Goal: Communication & Community: Answer question/provide support

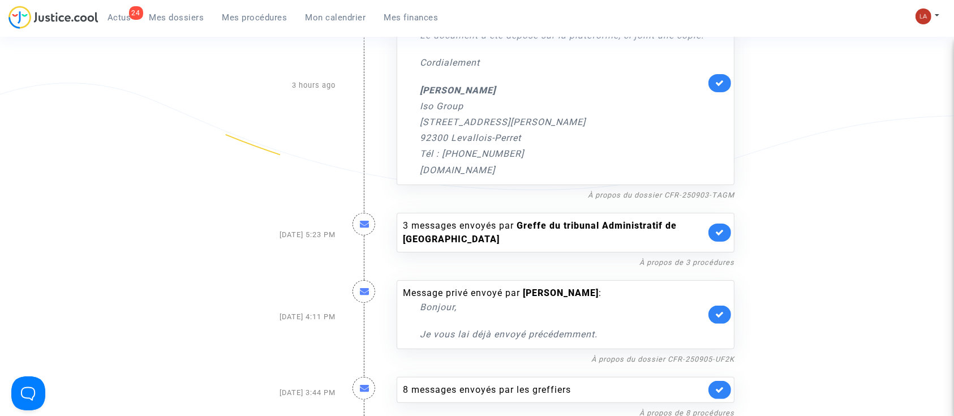
scroll to position [301, 0]
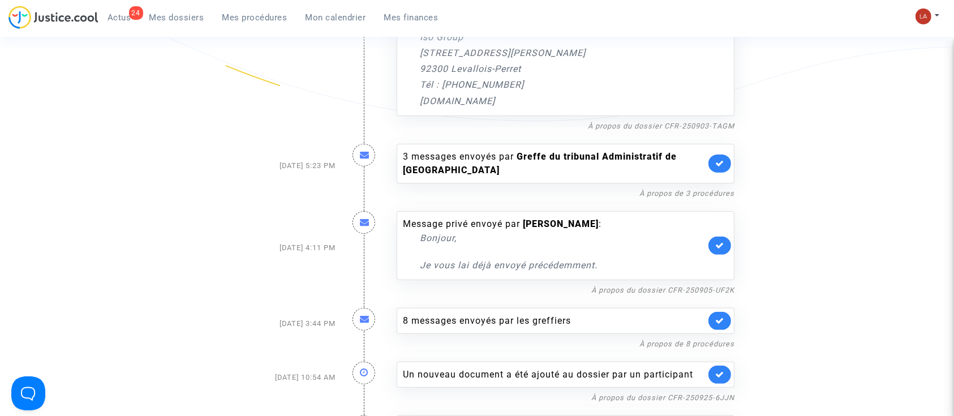
drag, startPoint x: 713, startPoint y: 174, endPoint x: 719, endPoint y: 174, distance: 6.2
click at [712, 173] on link at bounding box center [719, 163] width 23 height 18
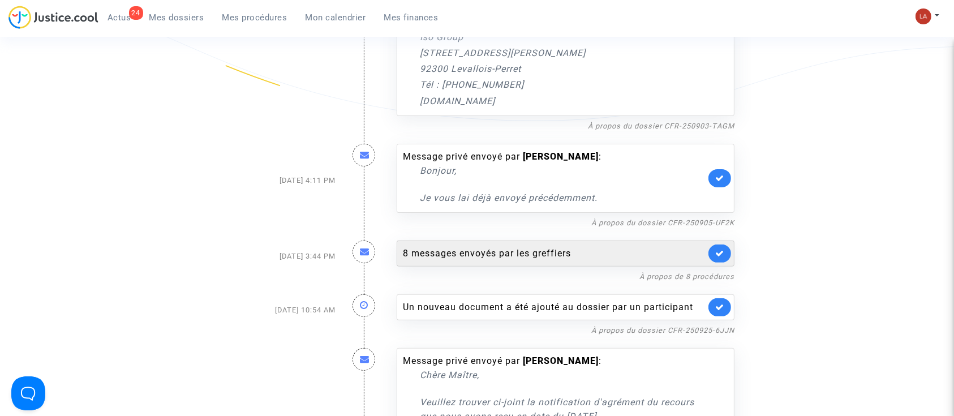
click at [724, 262] on link at bounding box center [719, 253] width 23 height 18
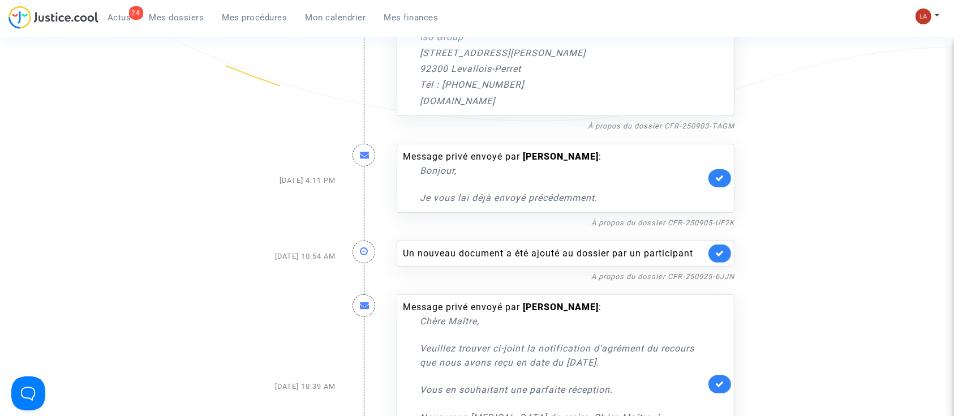
click at [724, 262] on link at bounding box center [719, 253] width 23 height 18
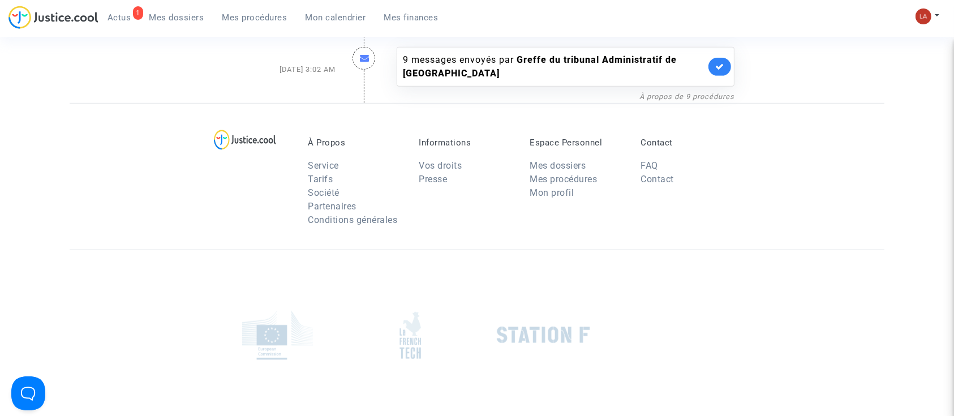
scroll to position [583, 0]
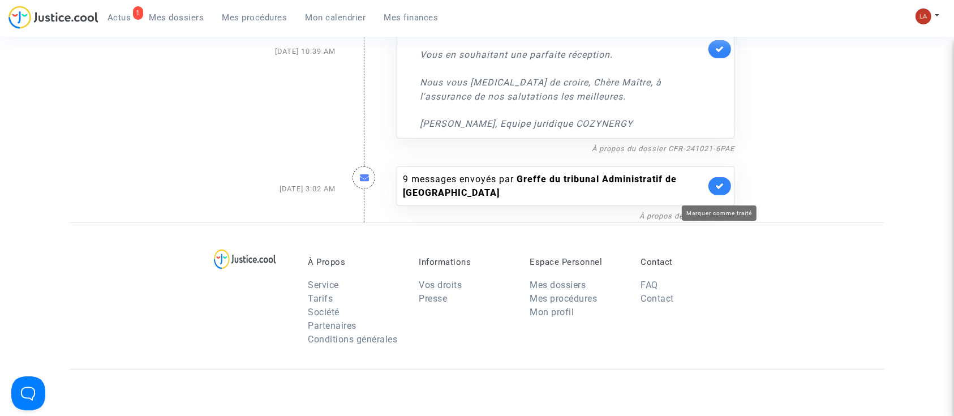
drag, startPoint x: 712, startPoint y: 195, endPoint x: 729, endPoint y: 196, distance: 17.5
click at [712, 195] on link at bounding box center [719, 186] width 23 height 18
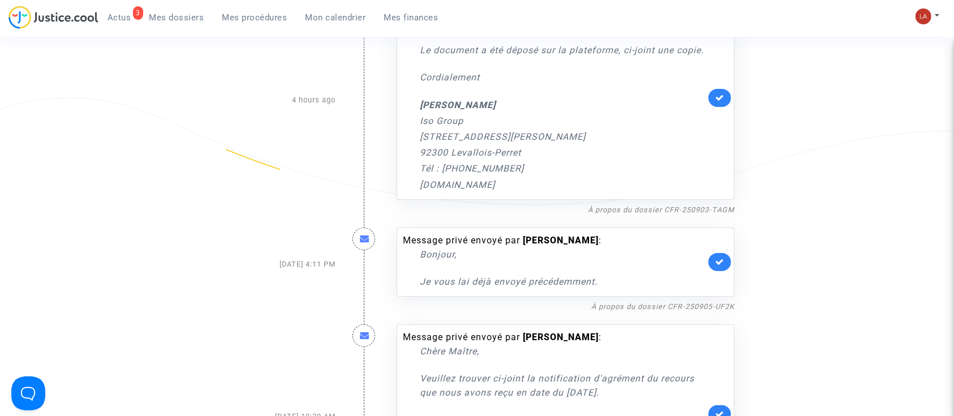
scroll to position [130, 0]
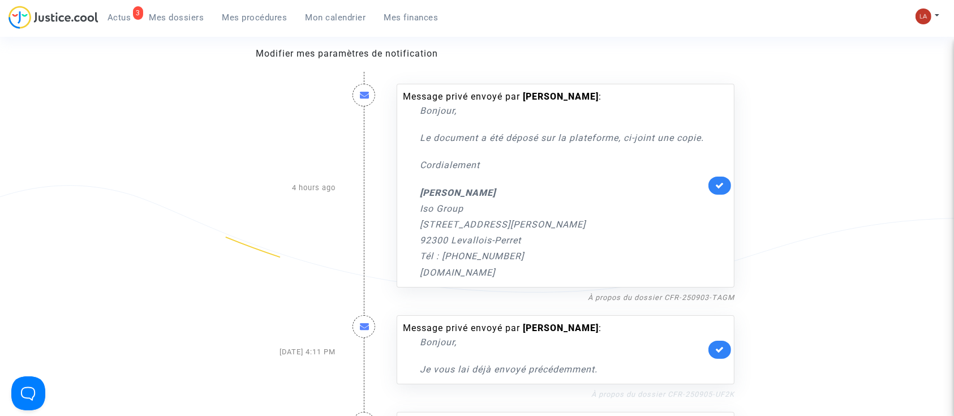
click at [714, 398] on link "À propos du dossier CFR-250905-UF2K" at bounding box center [662, 394] width 143 height 8
click at [721, 354] on icon at bounding box center [719, 349] width 9 height 8
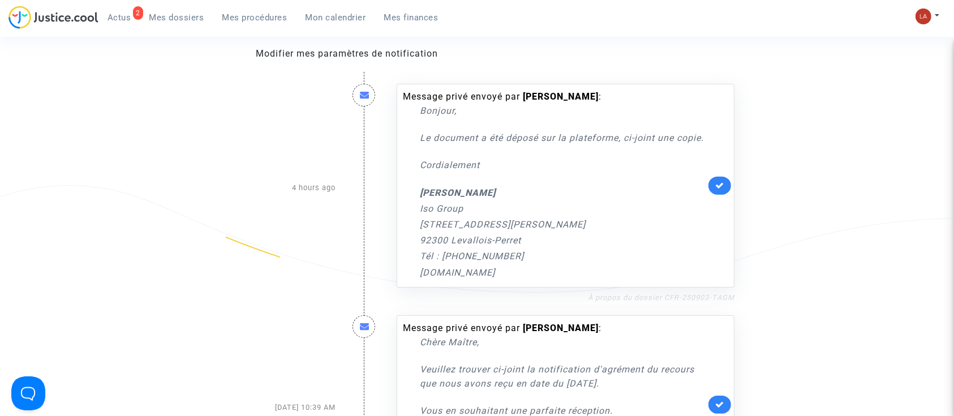
click at [687, 301] on link "À propos du dossier CFR-250903-TAGM" at bounding box center [661, 297] width 146 height 8
click at [719, 195] on link at bounding box center [719, 185] width 23 height 18
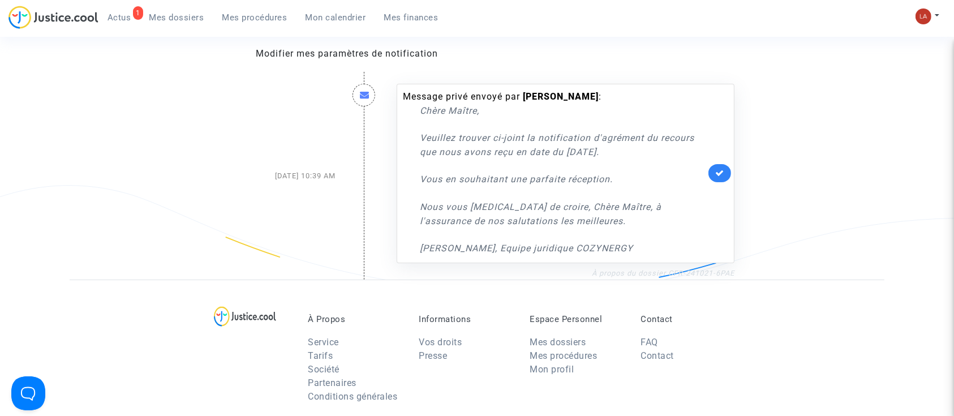
click at [683, 270] on link "À propos du dossier CFR-241021-6PAE" at bounding box center [663, 273] width 143 height 8
click at [718, 175] on icon at bounding box center [719, 173] width 9 height 8
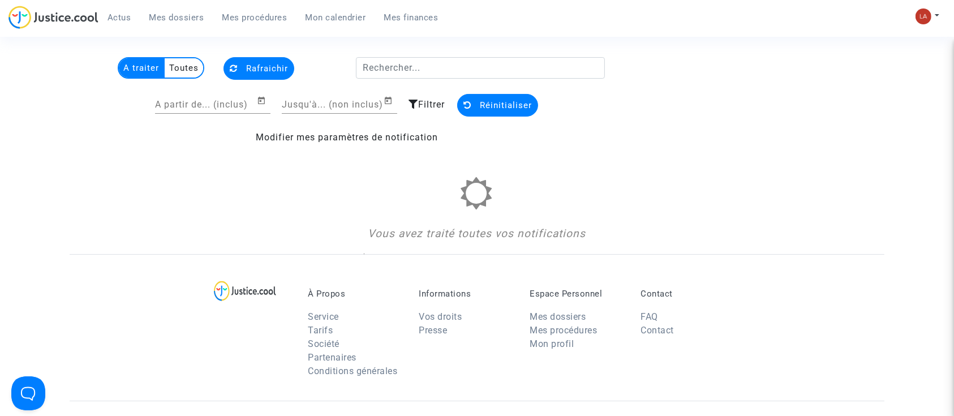
scroll to position [0, 0]
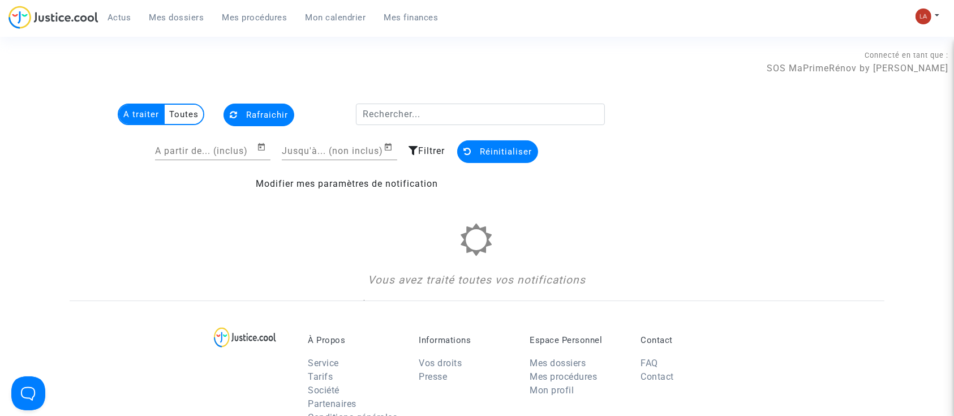
click at [184, 19] on span "Mes dossiers" at bounding box center [176, 17] width 55 height 10
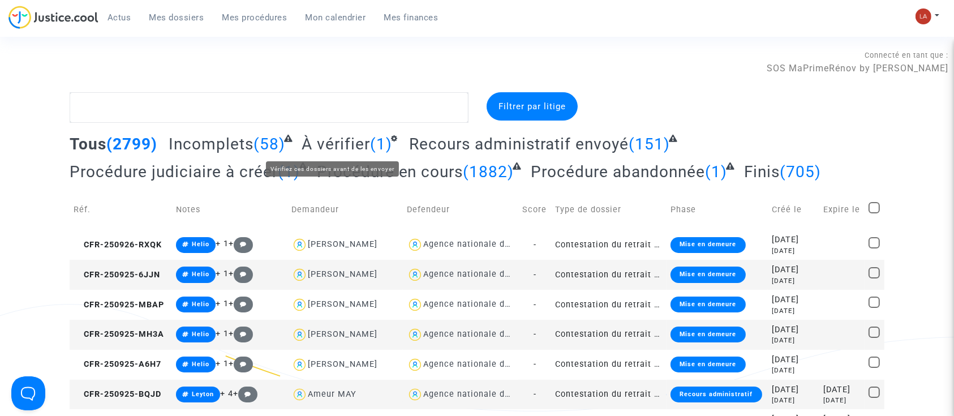
drag, startPoint x: 349, startPoint y: 135, endPoint x: 357, endPoint y: 133, distance: 8.0
click at [349, 135] on span "À vérifier" at bounding box center [335, 144] width 68 height 19
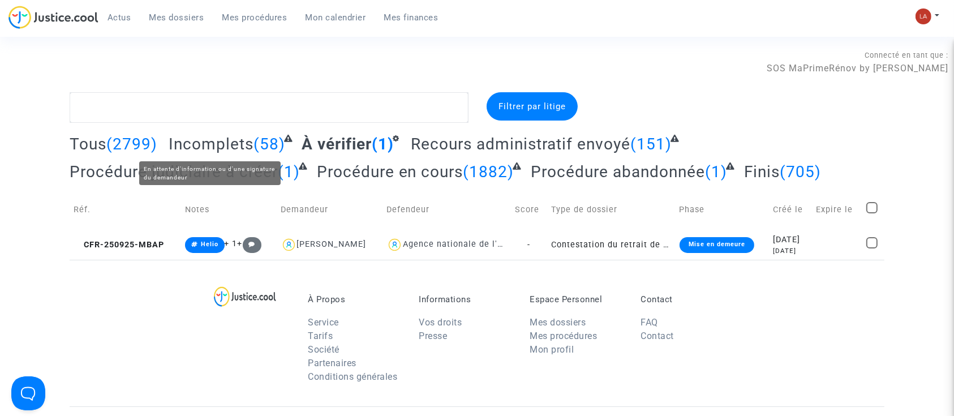
click at [222, 140] on span "Incomplets" at bounding box center [211, 144] width 85 height 19
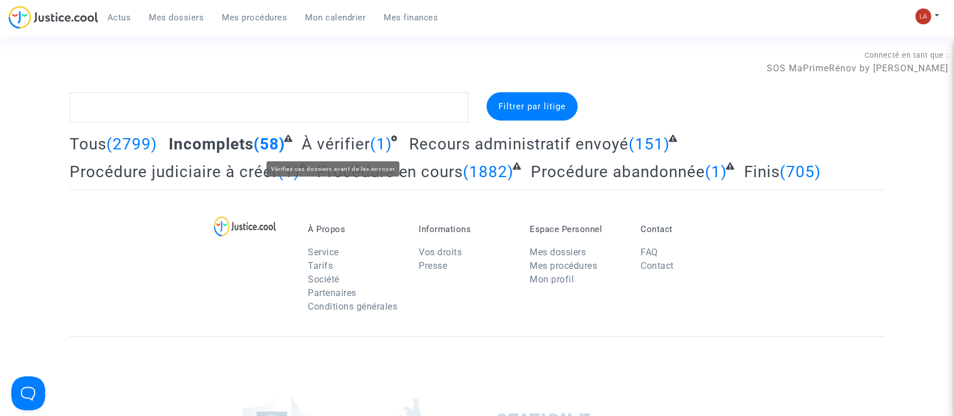
click at [312, 139] on span "À vérifier" at bounding box center [335, 144] width 68 height 19
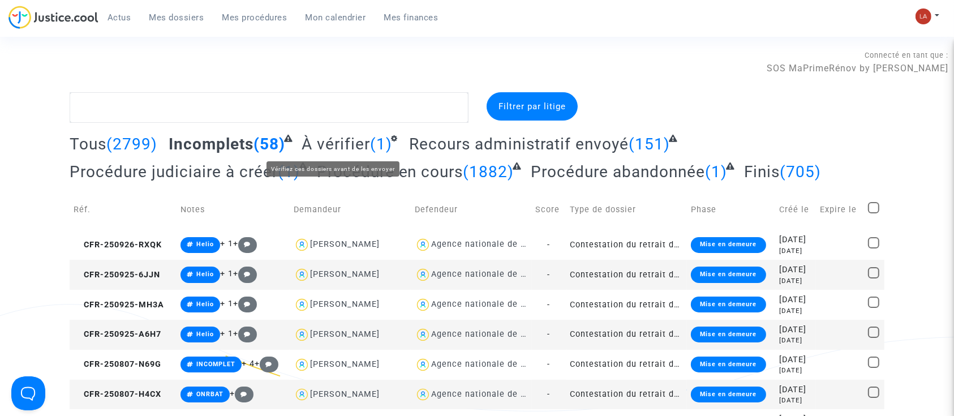
click at [339, 136] on span "À vérifier" at bounding box center [335, 144] width 68 height 19
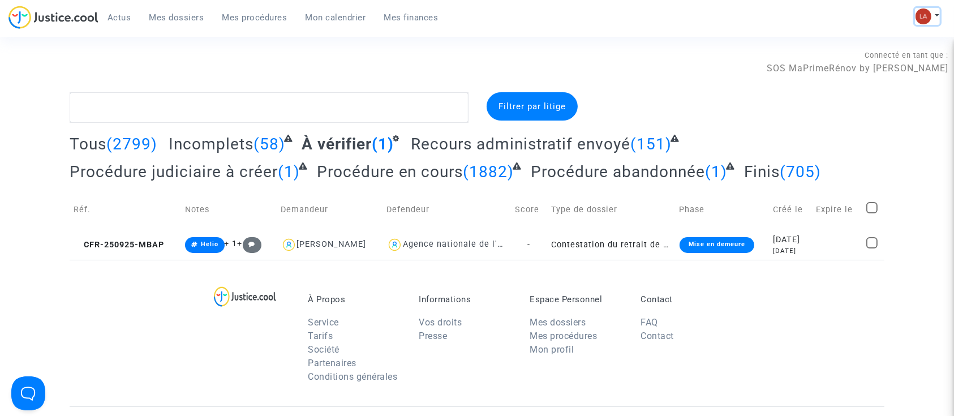
drag, startPoint x: 924, startPoint y: 11, endPoint x: 883, endPoint y: 28, distance: 44.9
click at [924, 11] on img at bounding box center [923, 16] width 16 height 16
click at [863, 59] on link "Changer de compte" at bounding box center [882, 58] width 114 height 18
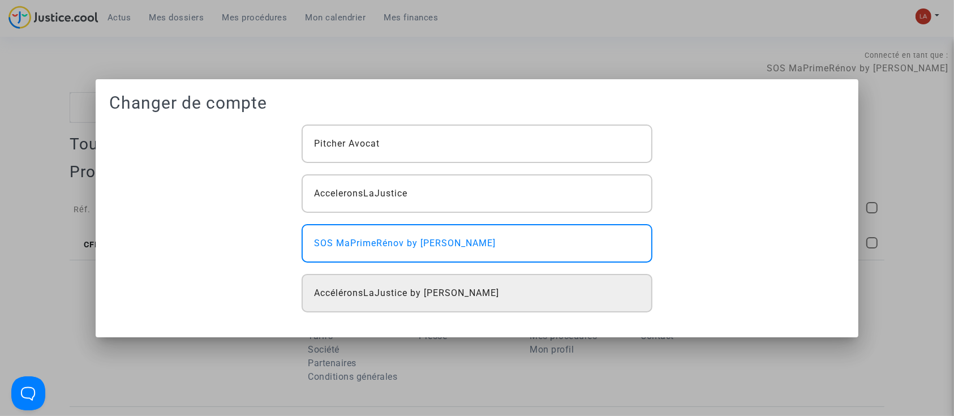
click at [429, 288] on span "AccéléronsLaJustice by [PERSON_NAME]" at bounding box center [406, 293] width 185 height 14
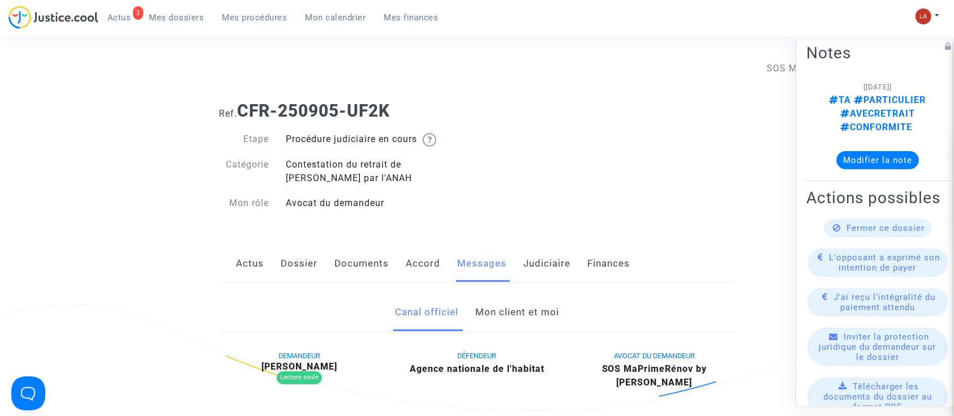
click at [521, 320] on link "Mon client et moi" at bounding box center [517, 312] width 84 height 37
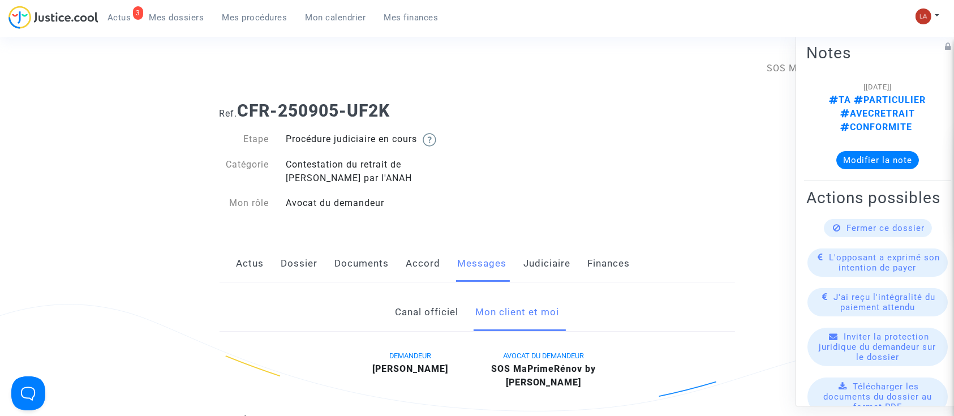
click at [345, 262] on link "Documents" at bounding box center [362, 263] width 54 height 37
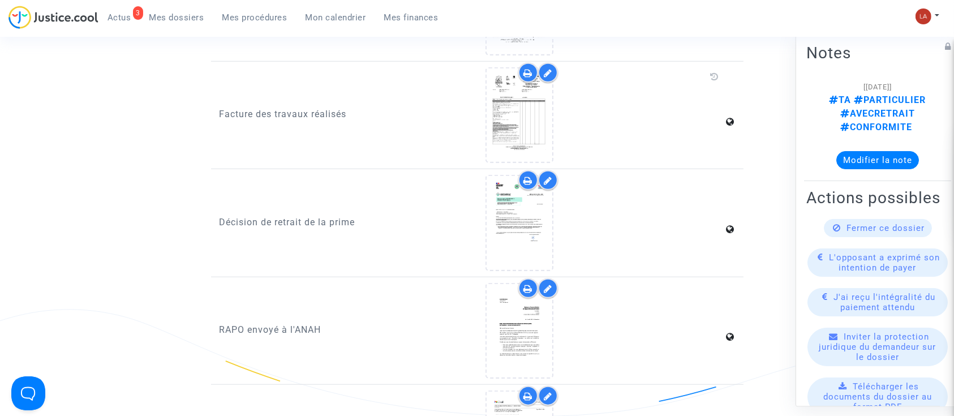
scroll to position [1206, 0]
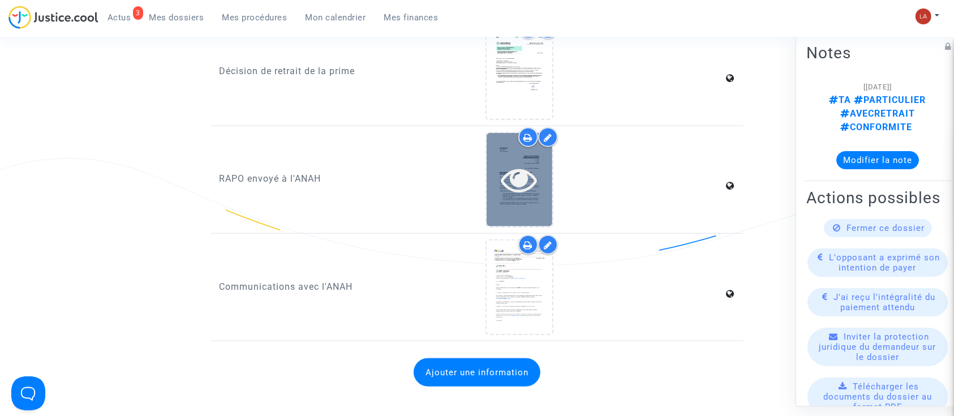
click at [516, 182] on icon at bounding box center [519, 179] width 37 height 36
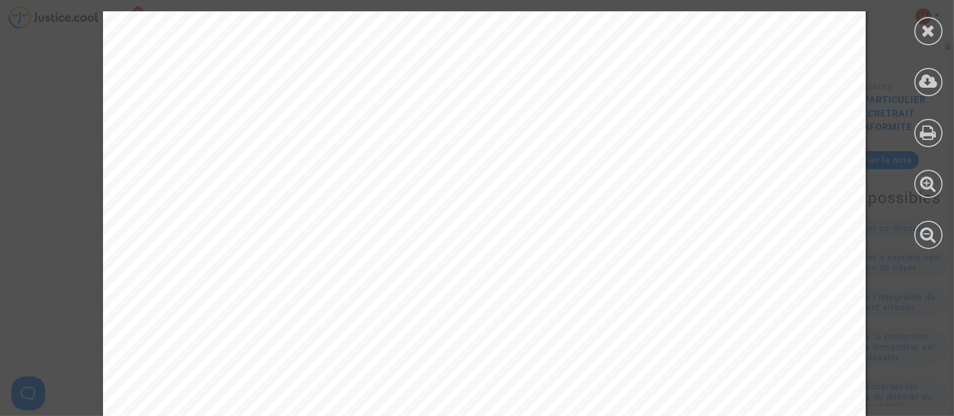
scroll to position [1777, 0]
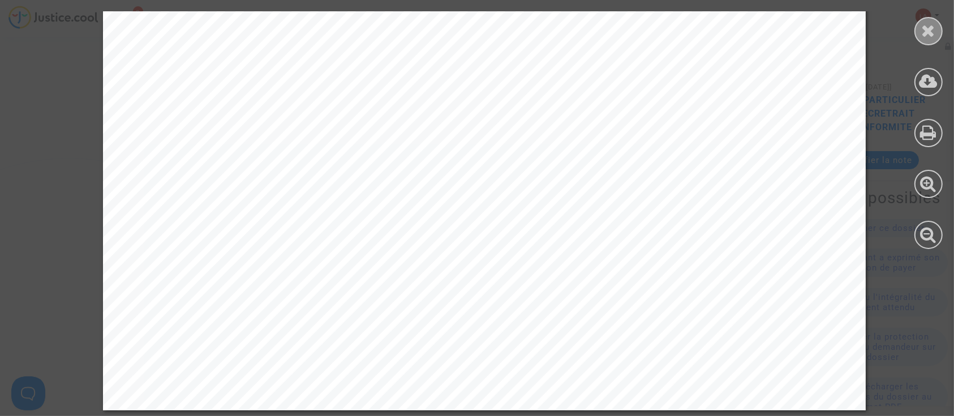
click at [934, 25] on div at bounding box center [928, 31] width 28 height 28
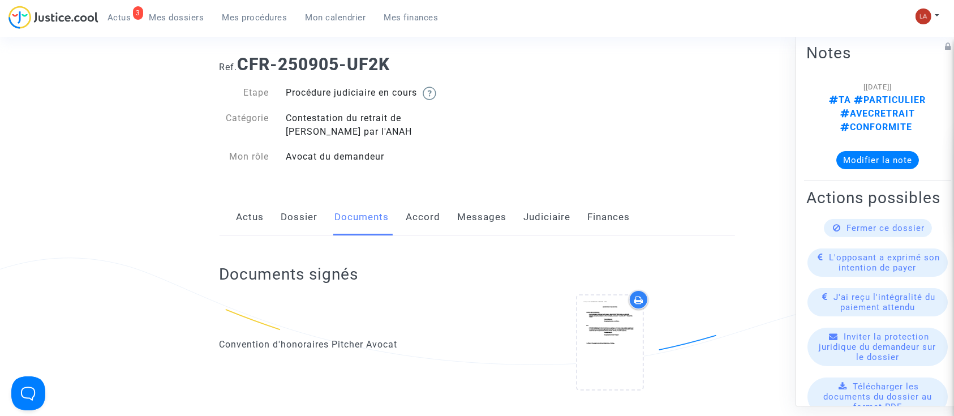
scroll to position [0, 0]
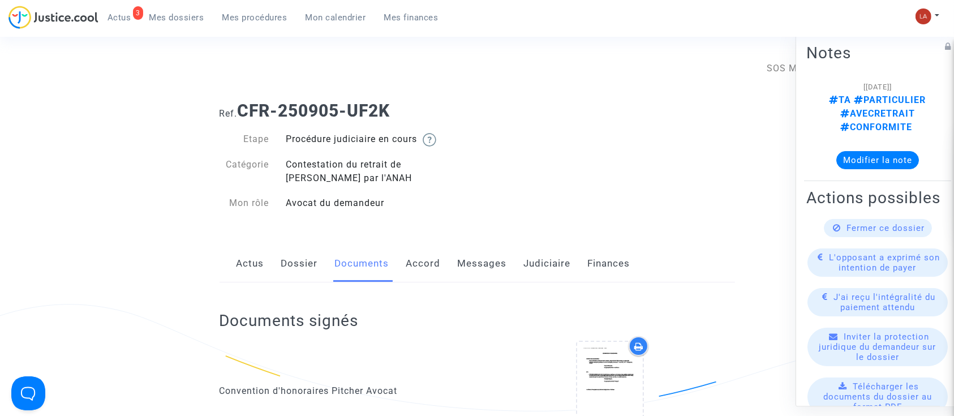
click at [484, 256] on link "Messages" at bounding box center [482, 263] width 49 height 37
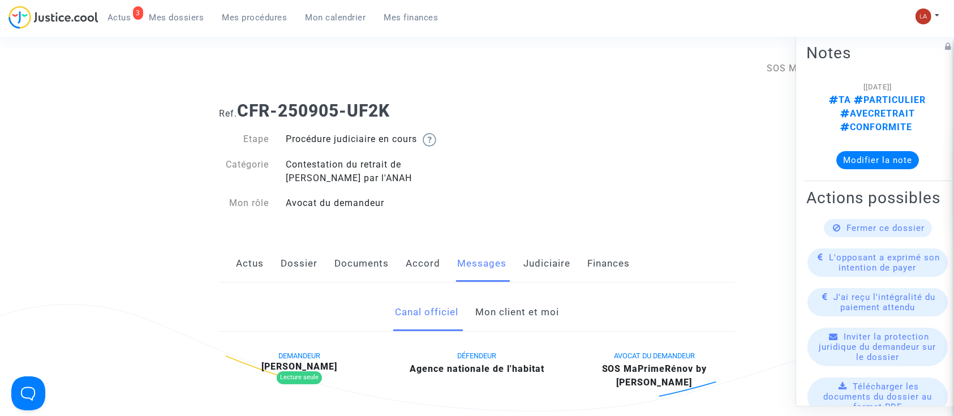
click at [521, 309] on link "Mon client et moi" at bounding box center [517, 312] width 84 height 37
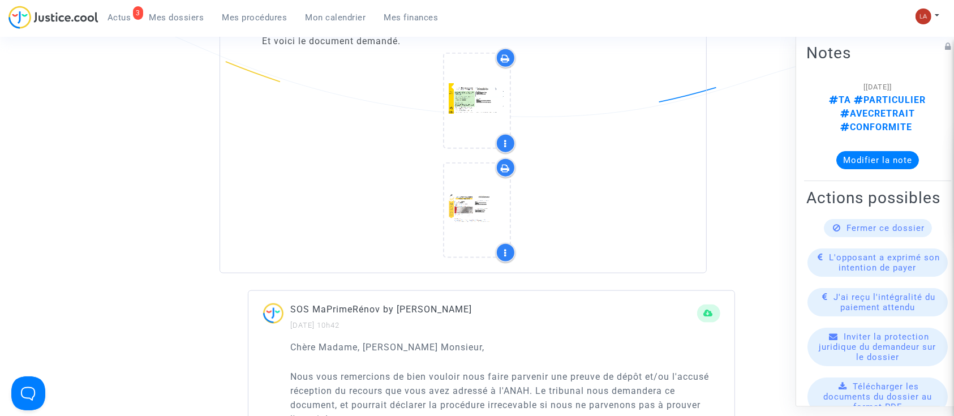
scroll to position [1282, 0]
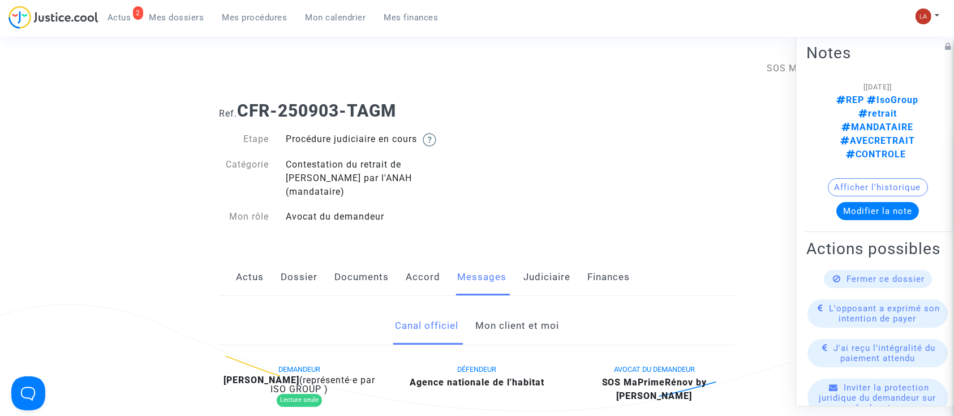
click at [543, 307] on link "Mon client et moi" at bounding box center [517, 325] width 84 height 37
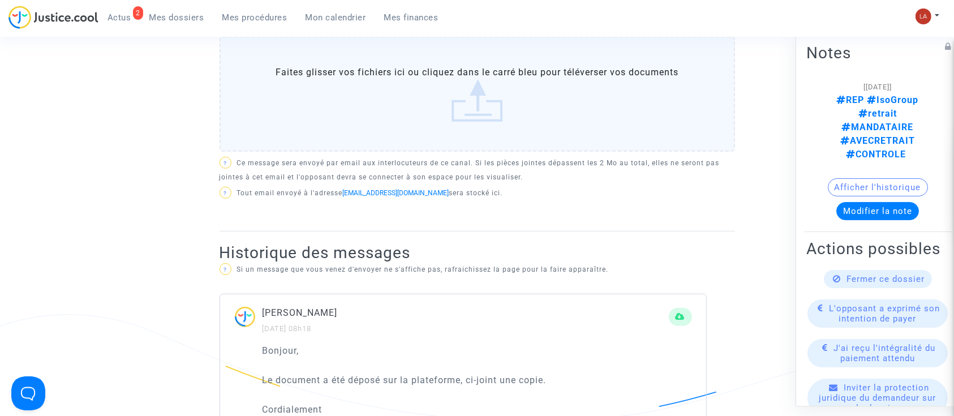
scroll to position [377, 0]
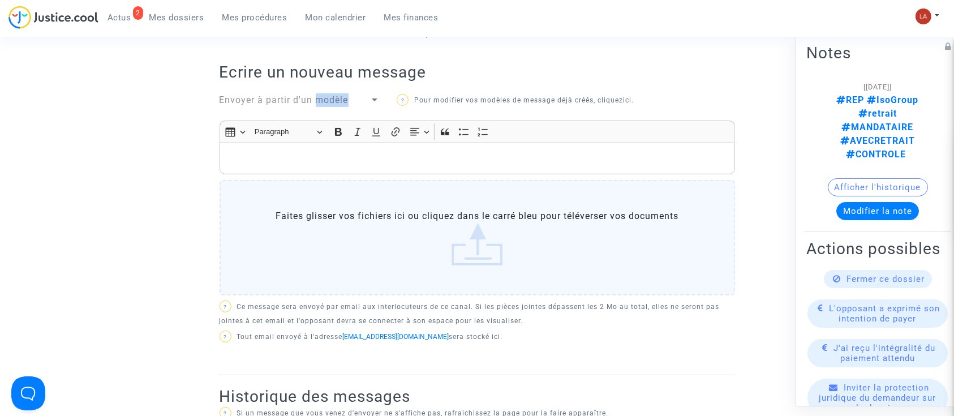
click at [314, 93] on div "Envoyer à partir d'un modèle" at bounding box center [300, 101] width 178 height 16
click at [321, 94] on span "Envoyer à partir d'un modèle" at bounding box center [283, 99] width 129 height 11
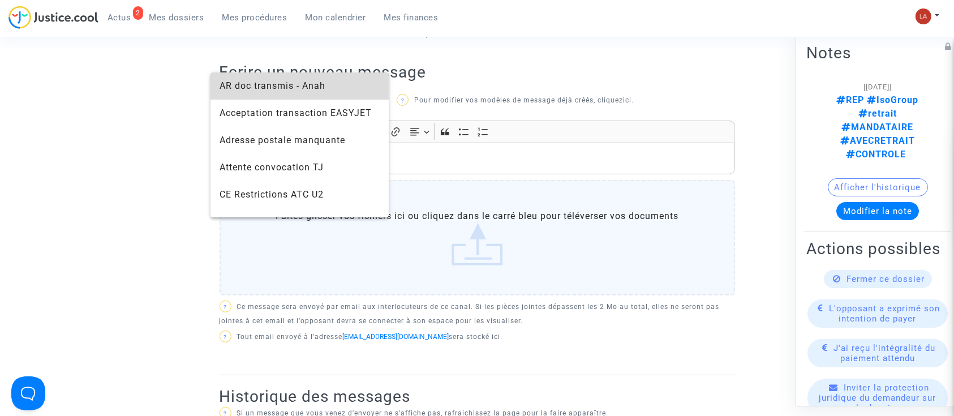
click at [308, 90] on span "AR doc transmis - Anah" at bounding box center [272, 85] width 106 height 11
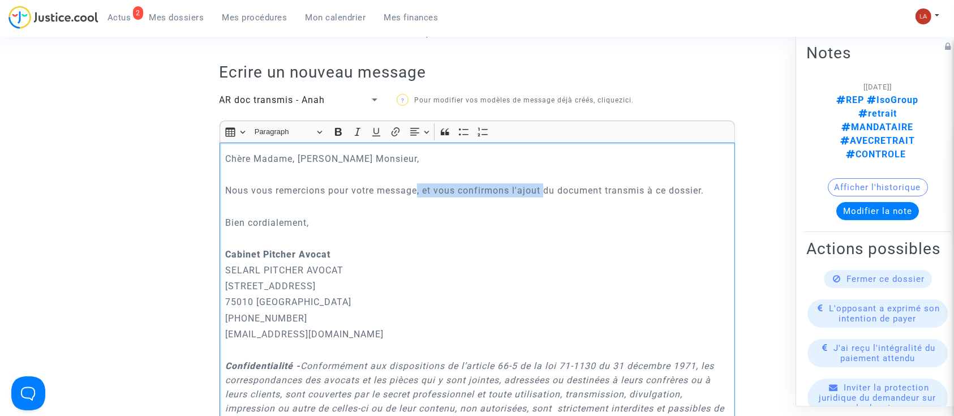
drag, startPoint x: 420, startPoint y: 174, endPoint x: 544, endPoint y: 178, distance: 123.9
click at [544, 183] on p "Nous vous remercions pour votre message, et vous confirmons l'ajout du document…" at bounding box center [476, 190] width 503 height 14
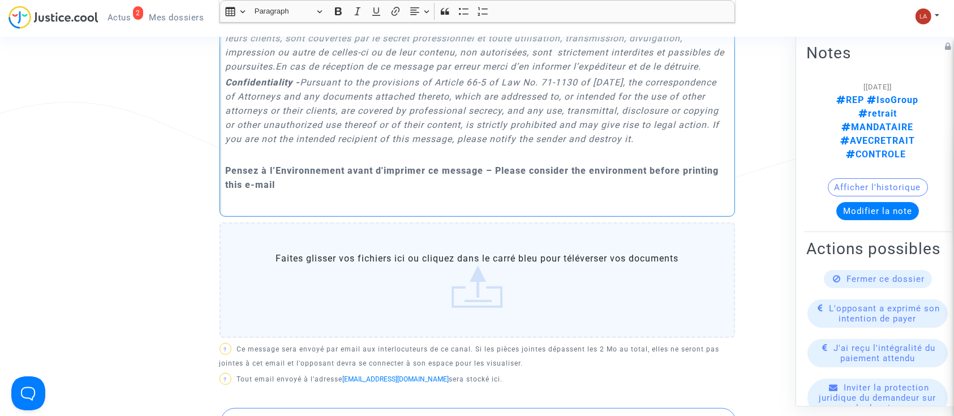
scroll to position [1055, 0]
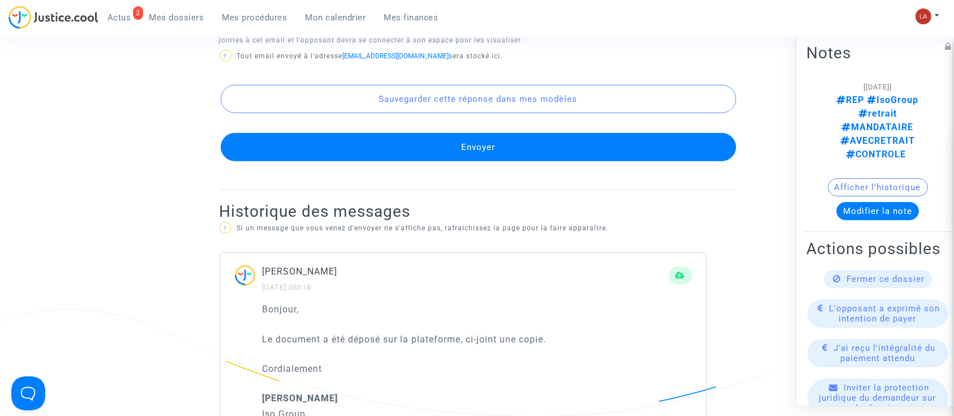
click at [611, 152] on button "Envoyer" at bounding box center [478, 147] width 515 height 28
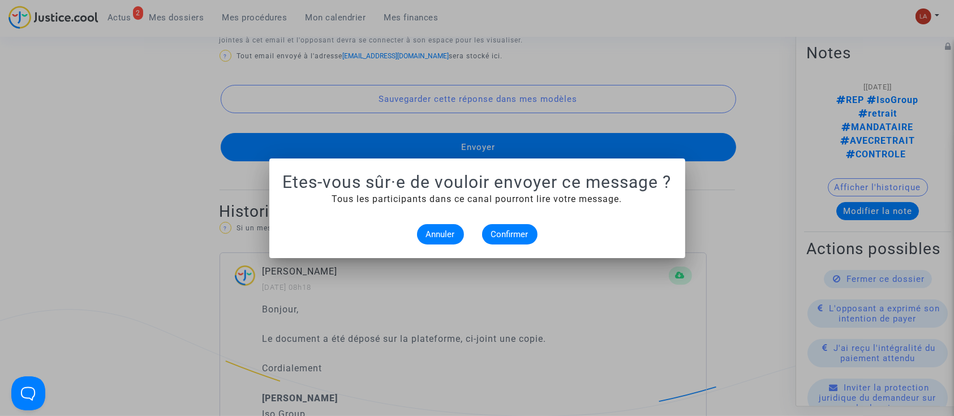
scroll to position [0, 0]
click at [495, 224] on button "Confirmer" at bounding box center [509, 234] width 55 height 20
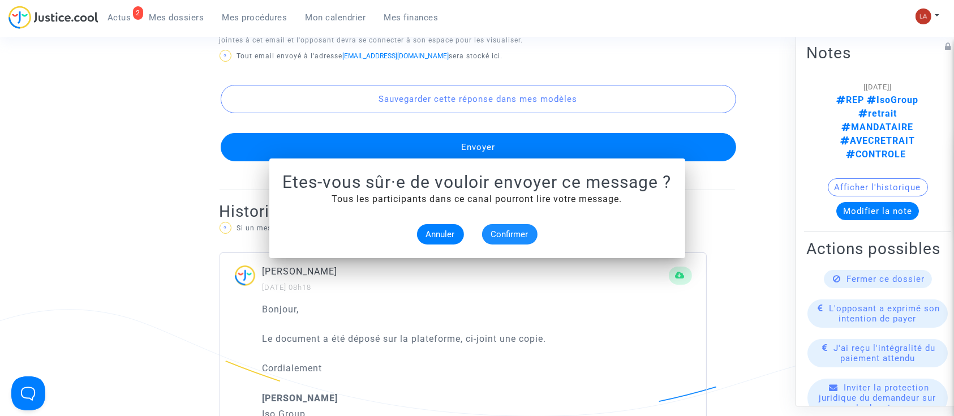
scroll to position [1055, 0]
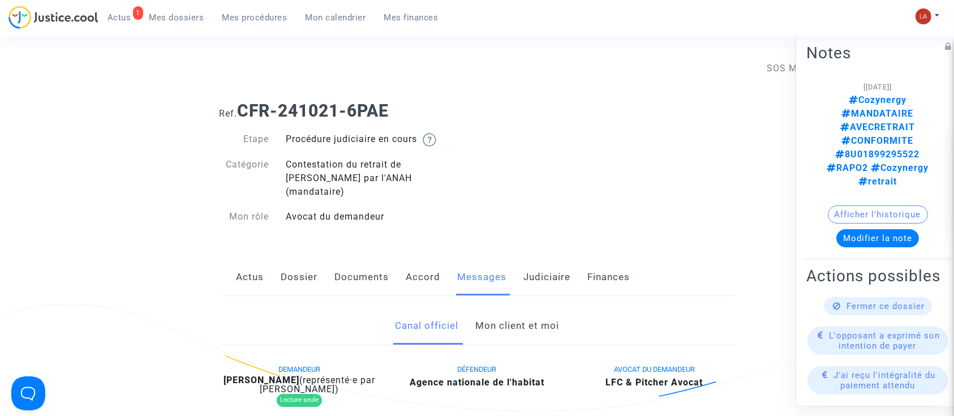
click at [527, 312] on link "Mon client et moi" at bounding box center [517, 325] width 84 height 37
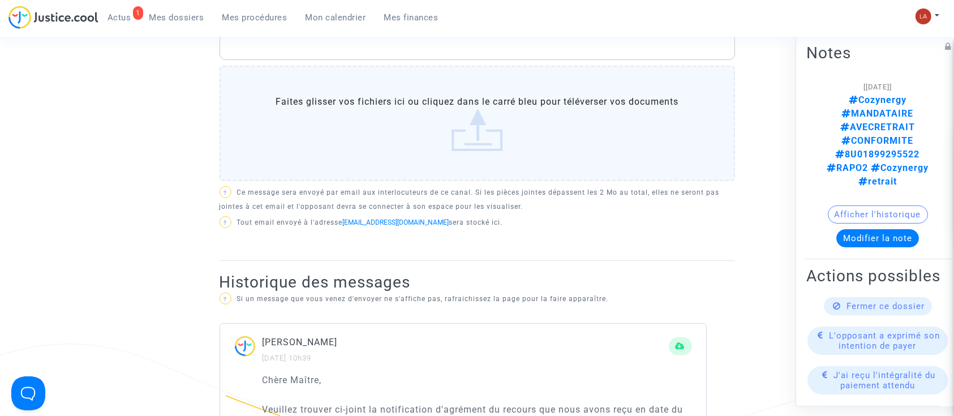
scroll to position [150, 0]
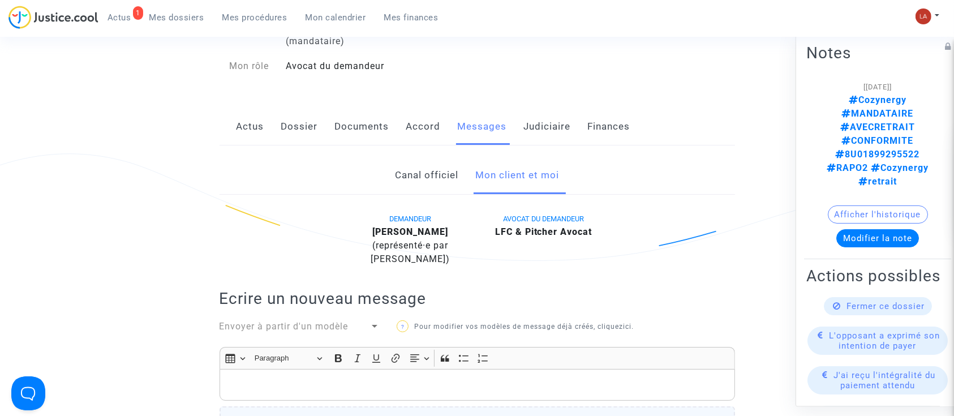
click at [358, 304] on div "DEMANDEUR Mickael BAUDRY (représenté·e par COZYNERGY) AVOCAT DU DEMANDEUR LFC &…" at bounding box center [476, 407] width 515 height 390
click at [353, 320] on div "Envoyer à partir d'un modèle" at bounding box center [294, 327] width 150 height 14
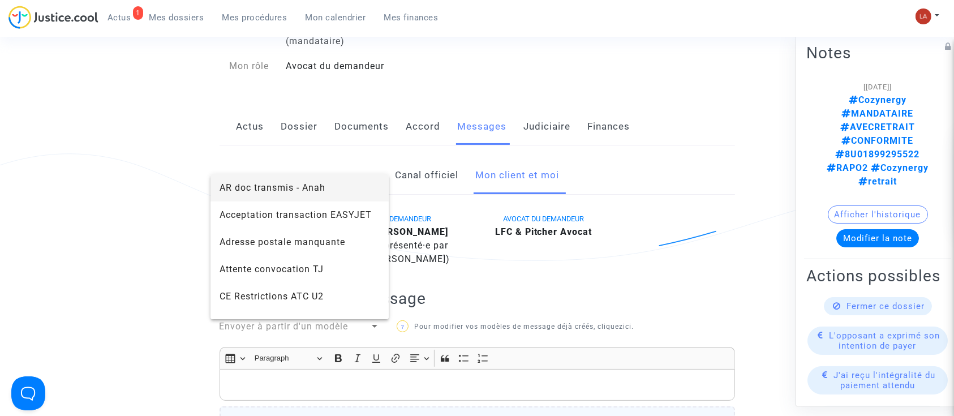
click at [318, 190] on span "AR doc transmis - Anah" at bounding box center [272, 187] width 106 height 11
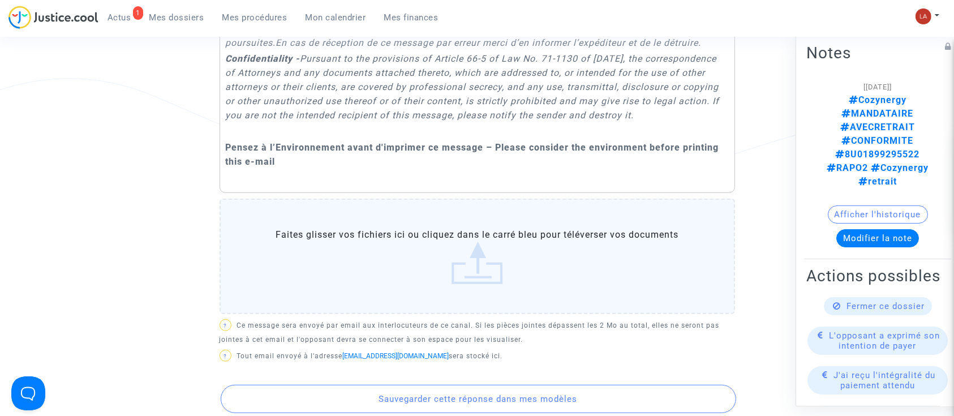
scroll to position [905, 0]
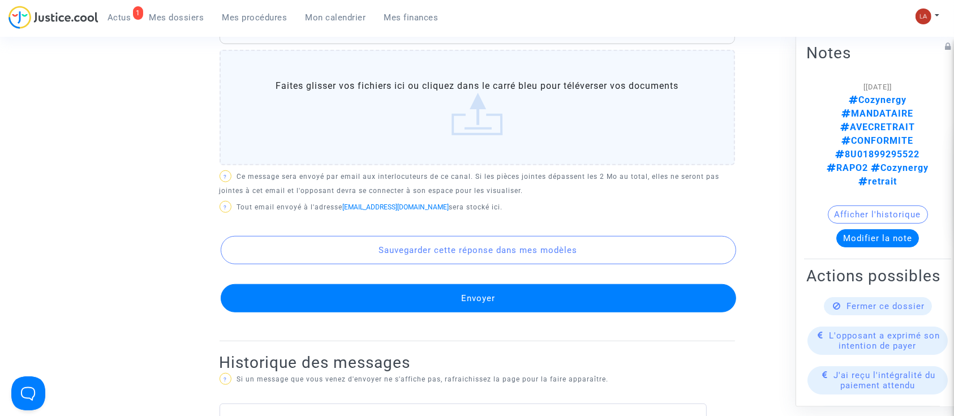
click at [484, 299] on button "Envoyer" at bounding box center [478, 298] width 515 height 28
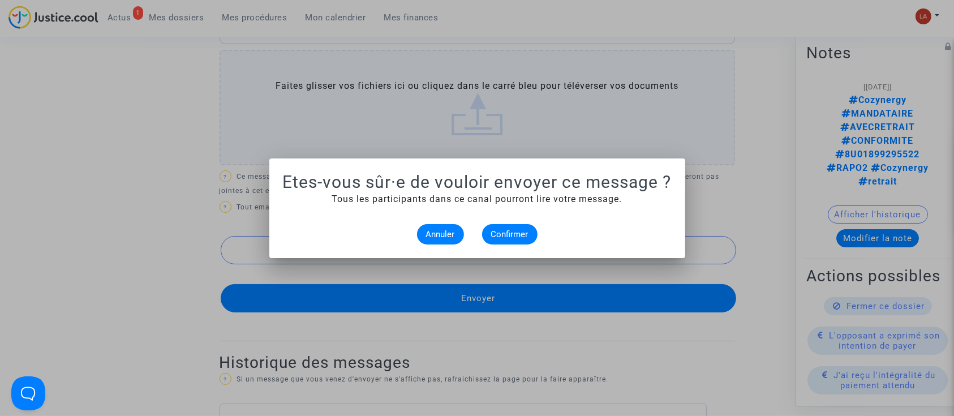
scroll to position [0, 0]
click at [489, 227] on button "Confirmer" at bounding box center [509, 234] width 55 height 20
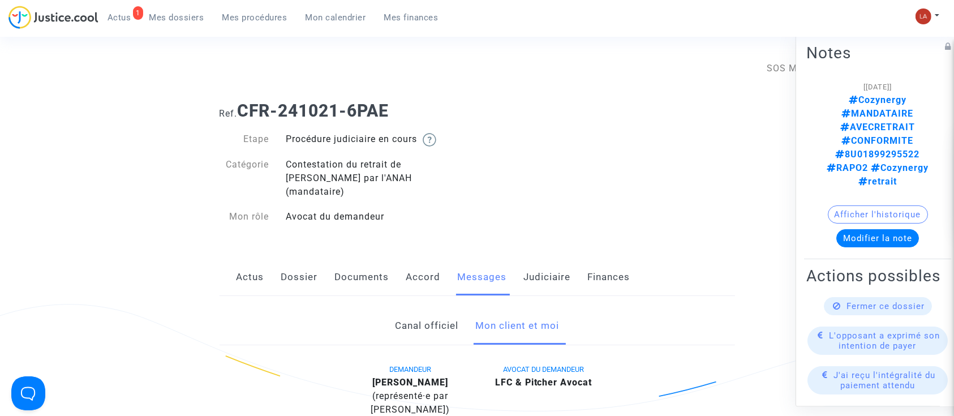
scroll to position [905, 0]
